Goal: Task Accomplishment & Management: Use online tool/utility

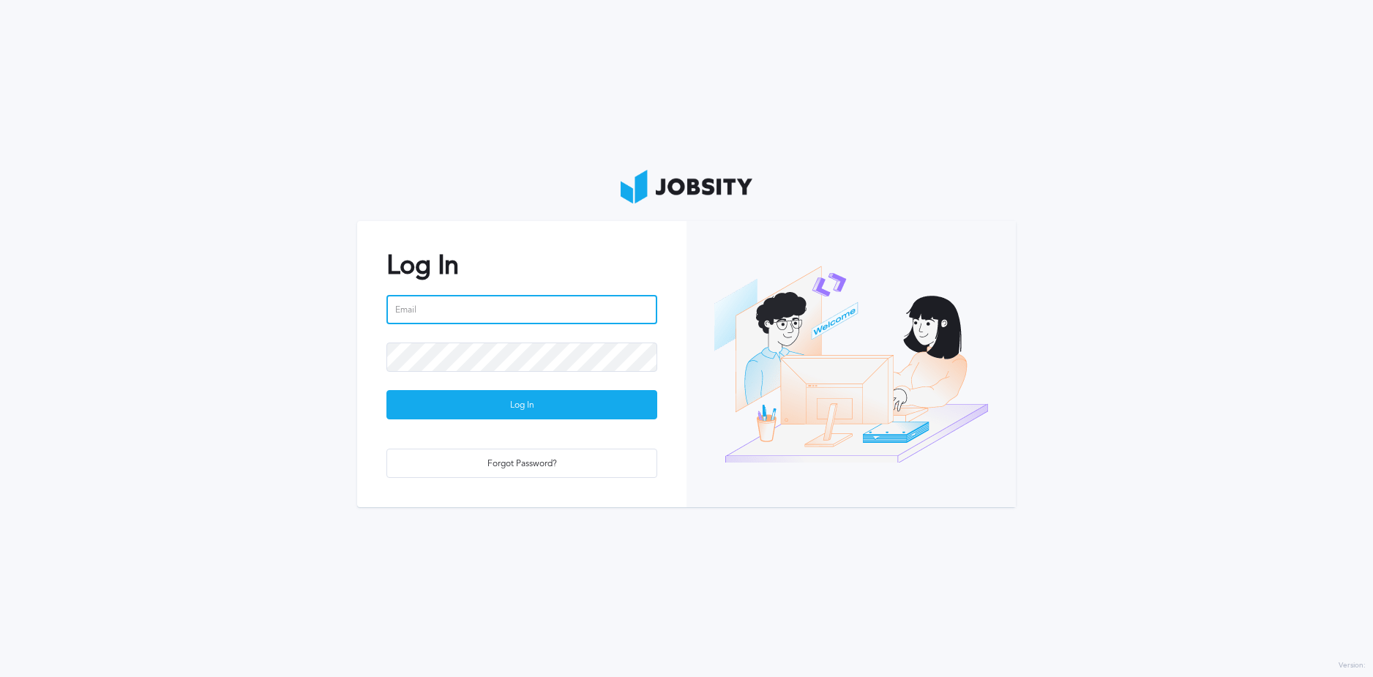
click at [537, 322] on input "email" at bounding box center [521, 309] width 271 height 29
type input "[EMAIL_ADDRESS][PERSON_NAME][DOMAIN_NAME]"
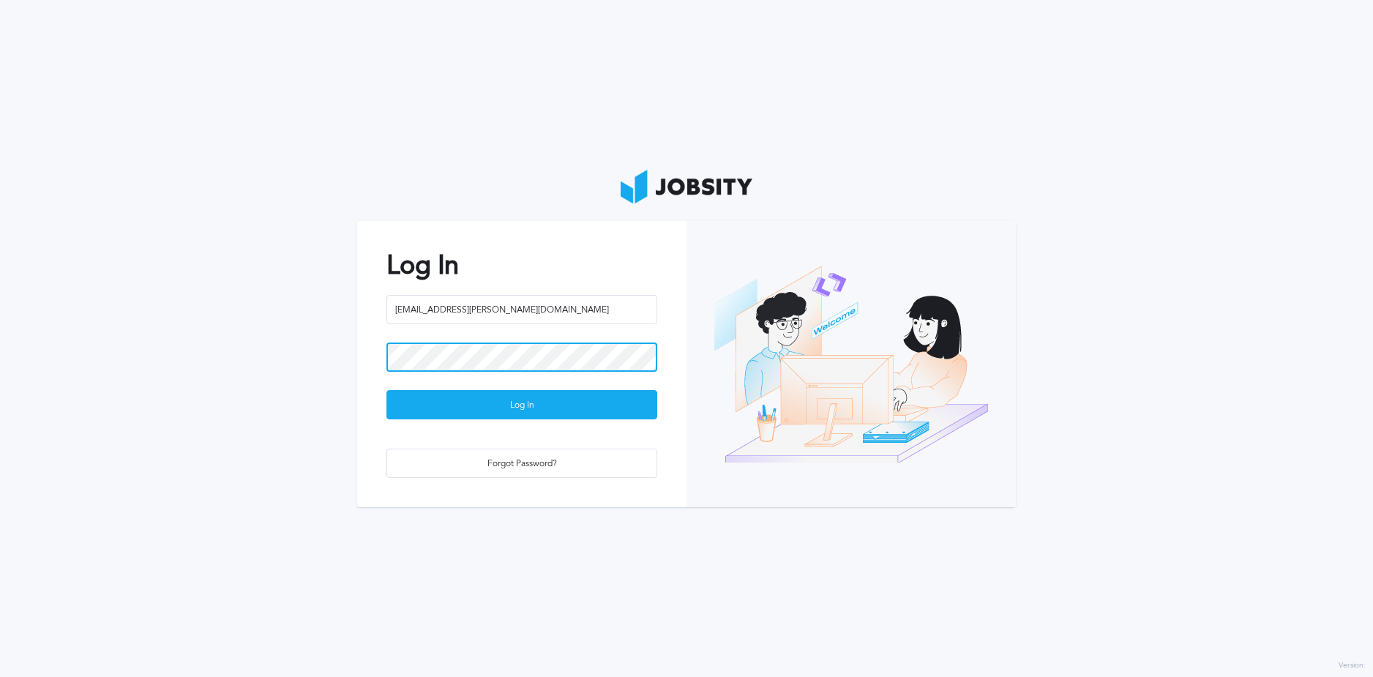
click at [386, 390] on button "Log In" at bounding box center [521, 404] width 271 height 29
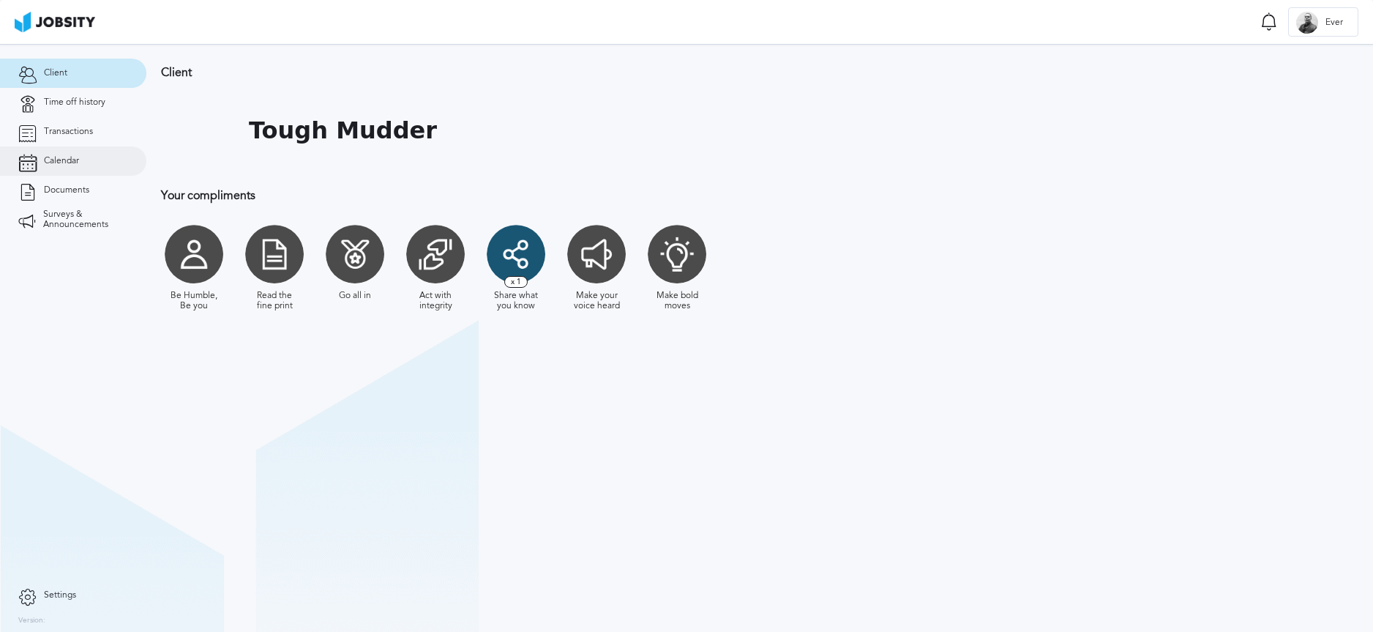
click at [61, 162] on span "Calendar" at bounding box center [61, 161] width 35 height 10
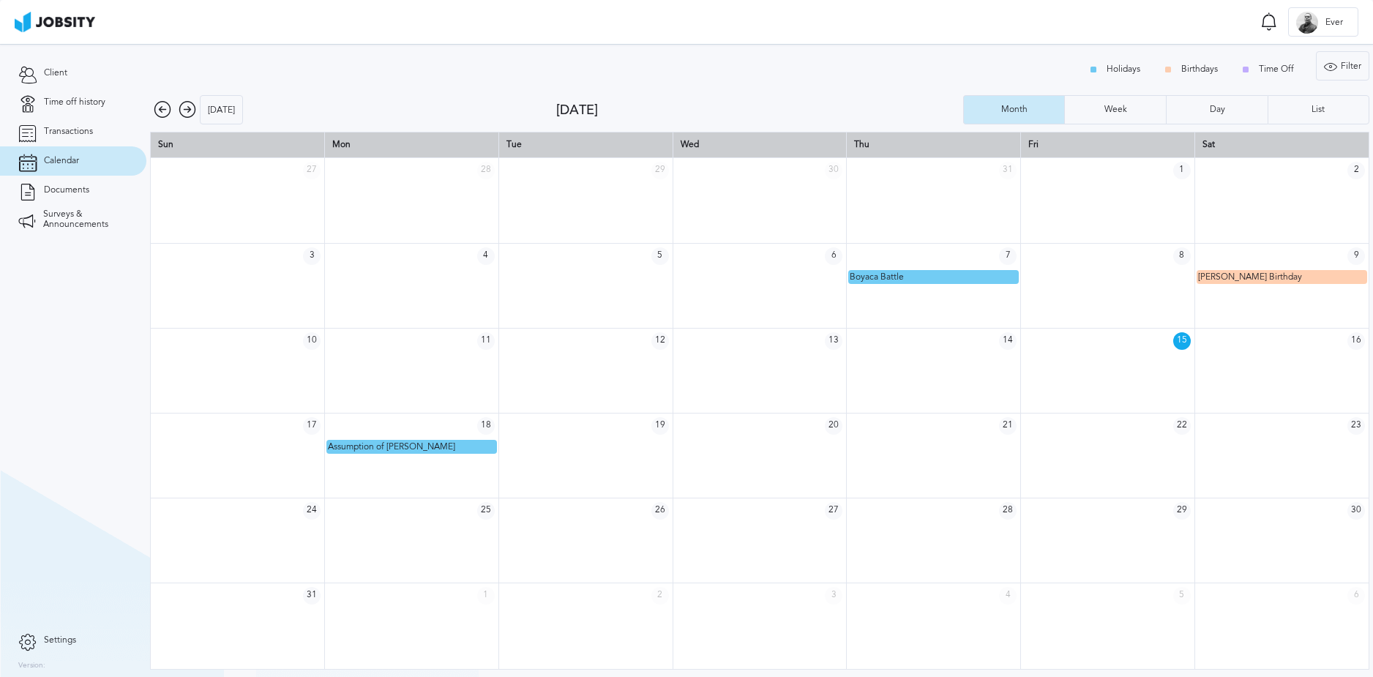
click at [190, 105] on icon at bounding box center [188, 110] width 18 height 18
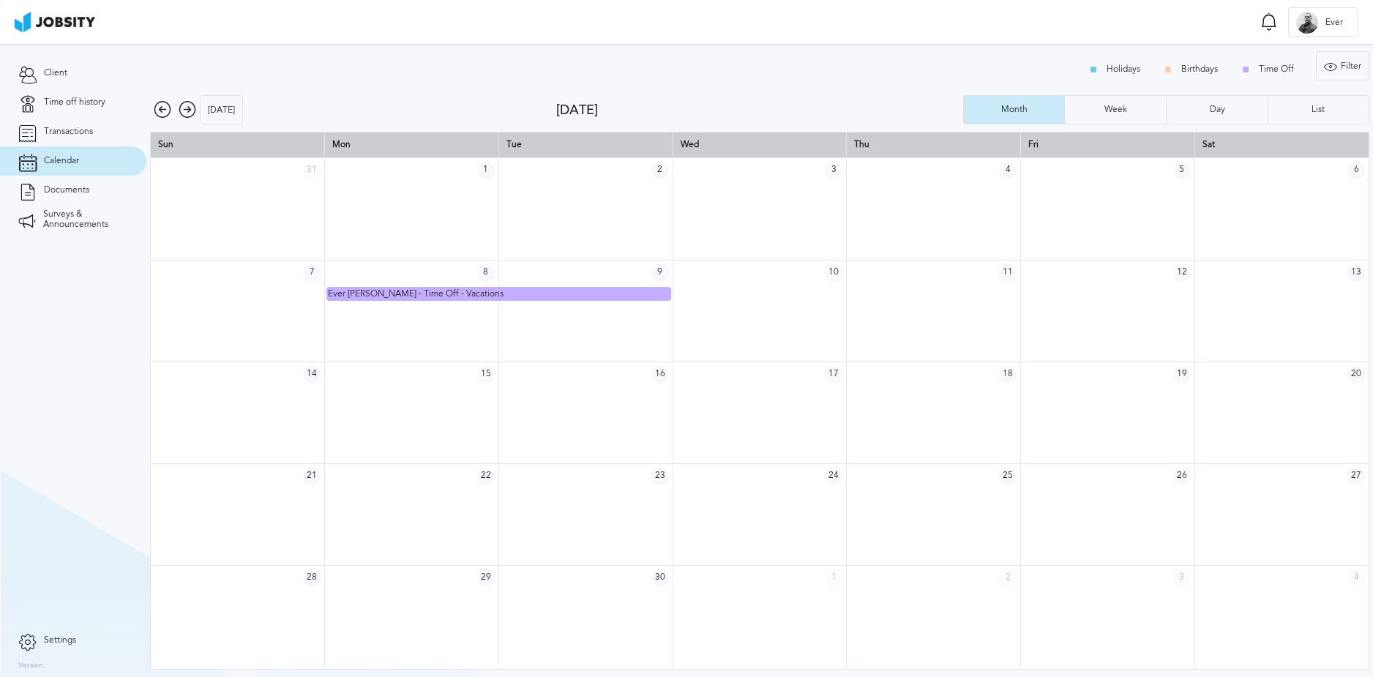
click at [155, 111] on icon at bounding box center [163, 110] width 18 height 18
